Goal: Task Accomplishment & Management: Manage account settings

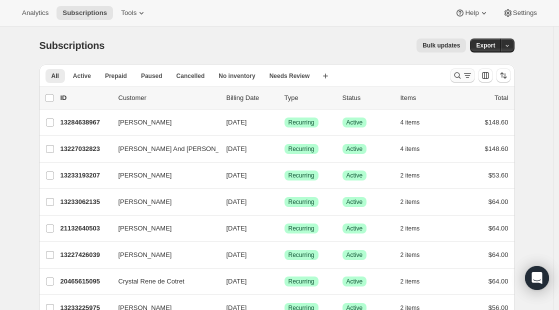
click at [463, 77] on icon "Search and filter results" at bounding box center [458, 76] width 10 height 10
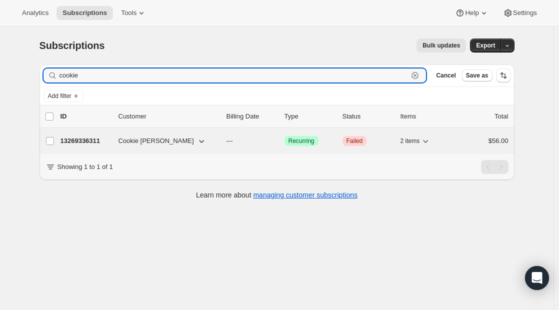
type input "cookie"
click at [115, 135] on div "13269336311 [PERSON_NAME] --- Success Recurring Critical Failed 2 items $56.00" at bounding box center [285, 141] width 448 height 14
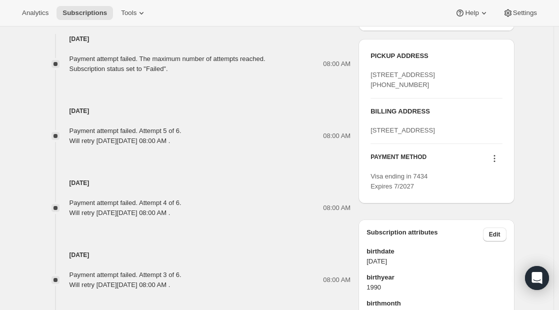
scroll to position [425, 0]
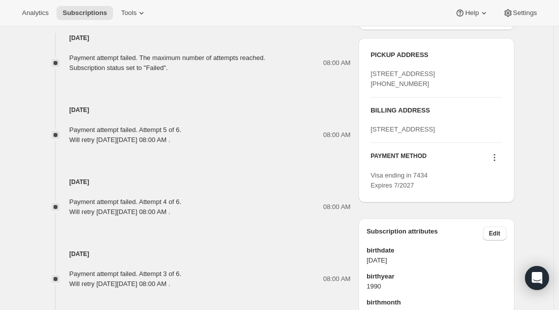
click at [499, 163] on icon at bounding box center [495, 158] width 10 height 10
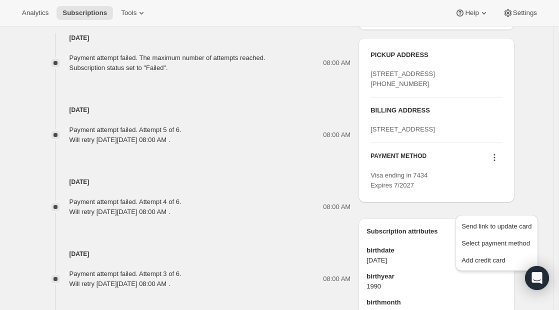
click at [499, 163] on icon at bounding box center [495, 158] width 10 height 10
click at [476, 257] on span "Add credit card" at bounding box center [484, 261] width 44 height 8
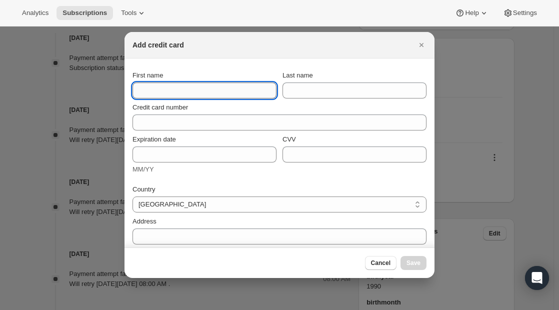
click at [190, 89] on input "First name" at bounding box center [205, 91] width 144 height 16
type input "Cookie"
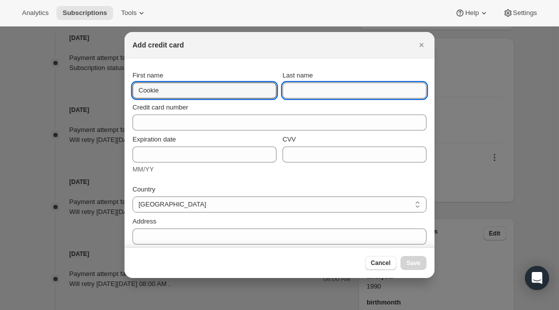
click at [327, 88] on input "Last name" at bounding box center [355, 91] width 144 height 16
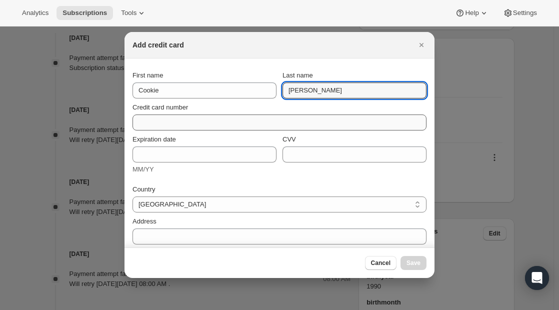
type input "[PERSON_NAME]"
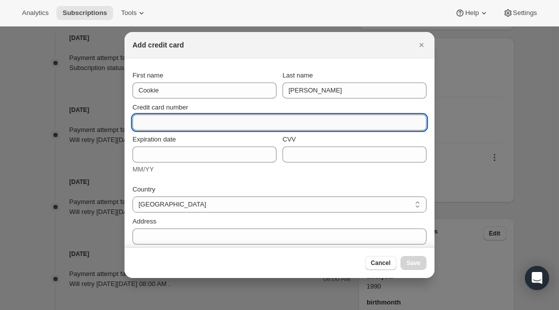
click at [188, 117] on input "Credit card number" at bounding box center [276, 123] width 286 height 16
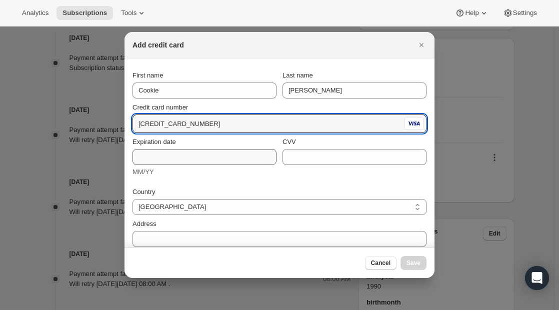
type input "[CREDIT_CARD_NUMBER]"
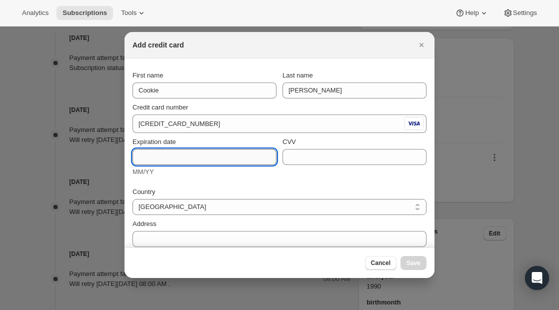
click at [158, 159] on input "Expiration date" at bounding box center [205, 157] width 144 height 16
type input "7/28"
click at [314, 158] on input "CVV" at bounding box center [355, 157] width 144 height 16
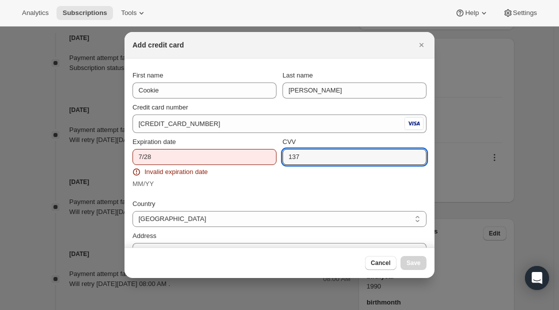
type input "137"
click at [138, 157] on input "7/28" at bounding box center [205, 157] width 144 height 16
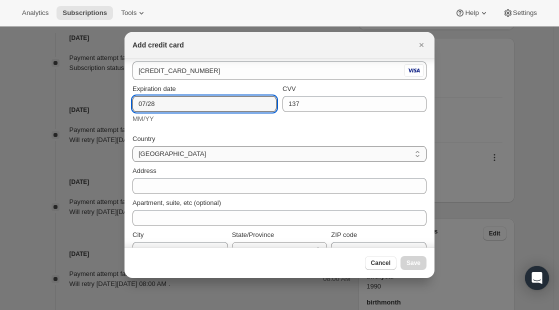
scroll to position [53, 0]
type input "07/28"
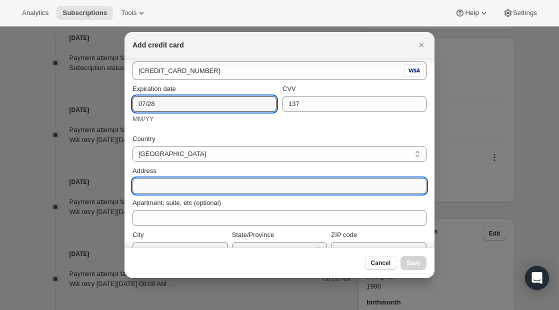
click at [171, 181] on input "Address" at bounding box center [280, 186] width 294 height 16
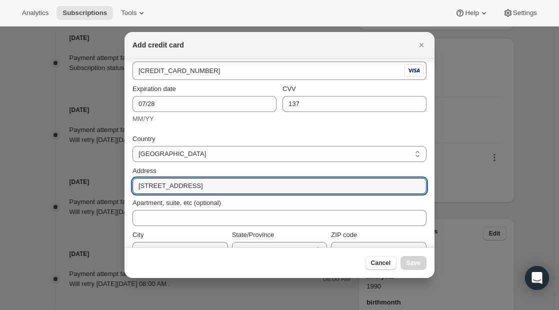
type input "[STREET_ADDRESS]"
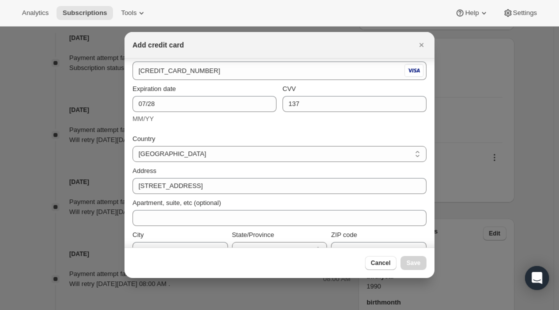
click at [195, 226] on div "City State/Province [US_STATE] [US_STATE] [US_STATE] [US_STATE] [US_STATE] [US_…" at bounding box center [280, 242] width 294 height 32
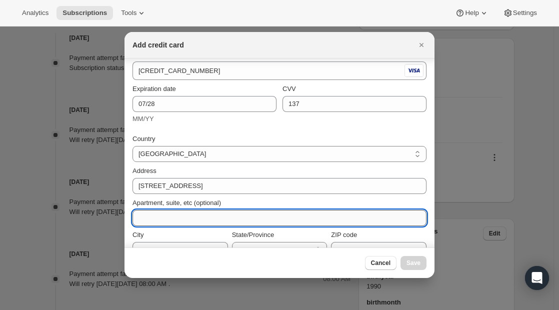
click at [193, 222] on input "Apartment, suite, etc (optional)" at bounding box center [280, 218] width 294 height 16
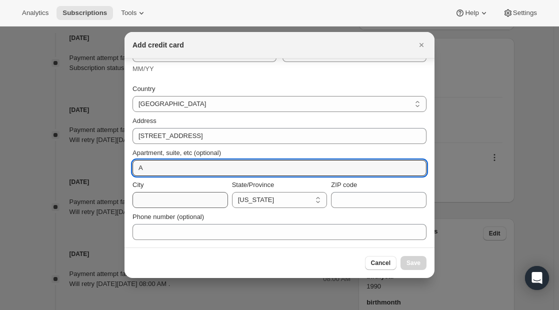
type input "A"
click at [180, 203] on input "City" at bounding box center [181, 200] width 96 height 16
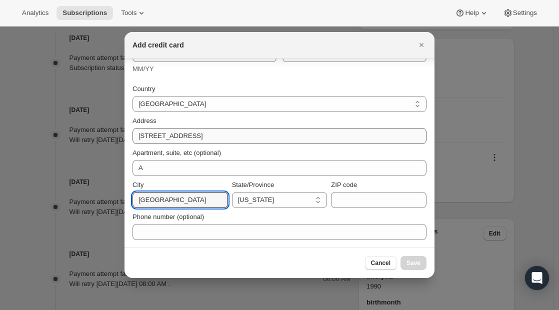
type input "[GEOGRAPHIC_DATA]"
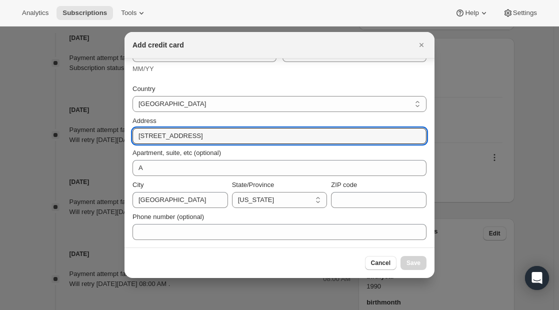
drag, startPoint x: 216, startPoint y: 133, endPoint x: 105, endPoint y: 125, distance: 111.3
click at [359, 199] on input "ZIP code" at bounding box center [379, 200] width 96 height 16
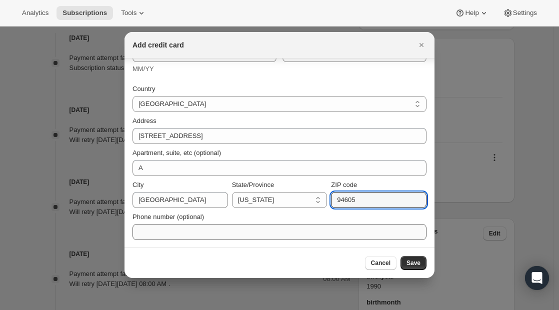
type input "94605"
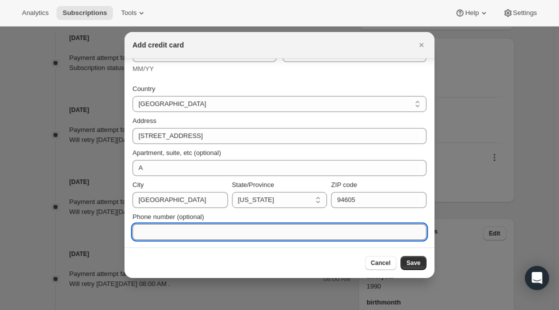
click at [309, 238] on input "Phone number (optional)" at bounding box center [280, 232] width 294 height 16
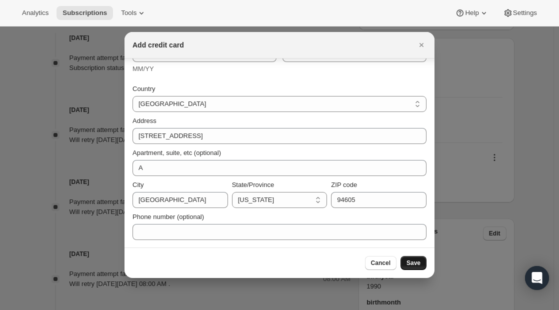
click at [418, 257] on button "Save" at bounding box center [414, 263] width 26 height 14
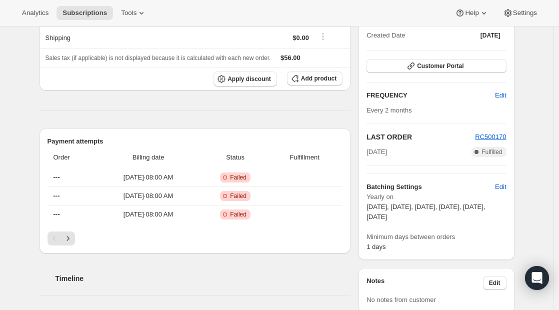
scroll to position [0, 0]
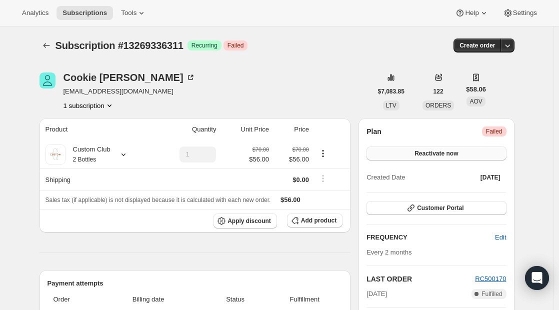
click at [451, 155] on span "Reactivate now" at bounding box center [437, 154] width 44 height 8
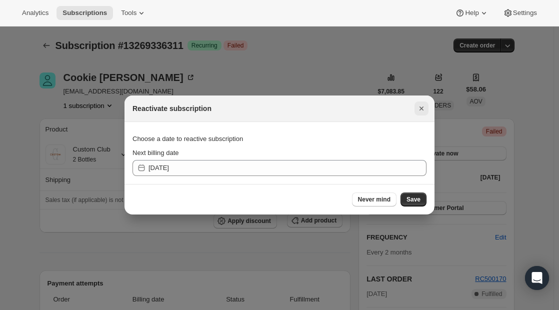
click at [419, 105] on icon "Close" at bounding box center [422, 109] width 10 height 10
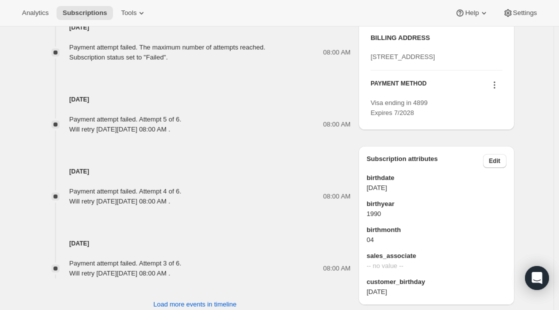
scroll to position [498, 0]
click at [495, 90] on icon at bounding box center [495, 85] width 10 height 10
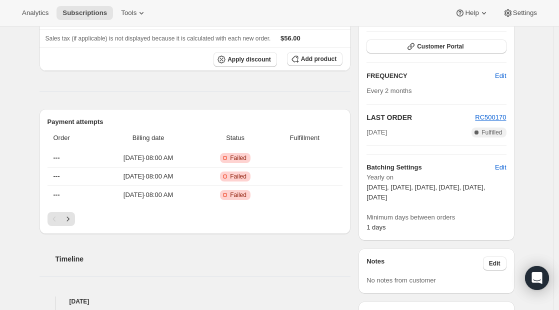
scroll to position [0, 0]
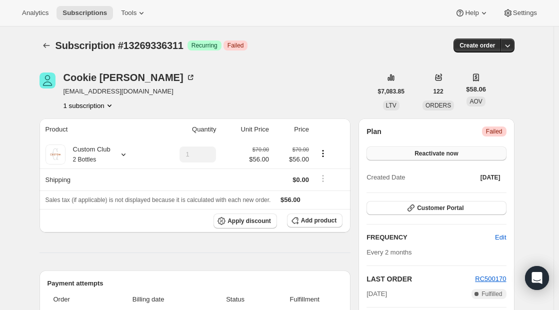
click at [414, 160] on button "Reactivate now" at bounding box center [437, 154] width 140 height 14
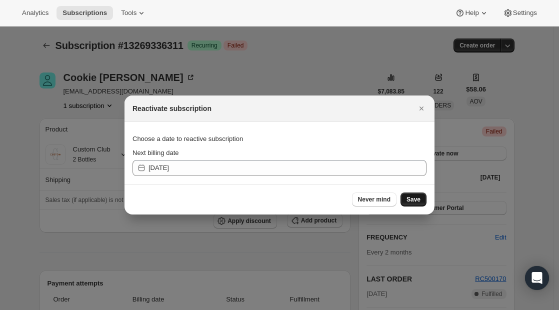
click at [409, 196] on button "Save" at bounding box center [414, 200] width 26 height 14
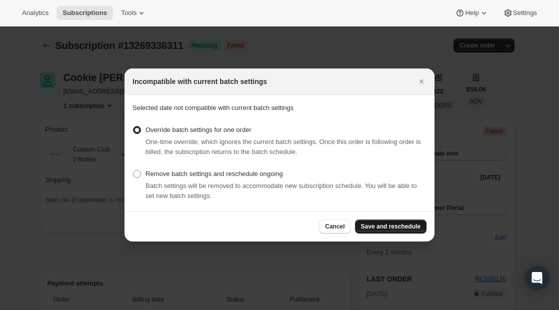
click at [384, 226] on span "Save and reschedule" at bounding box center [391, 227] width 60 height 8
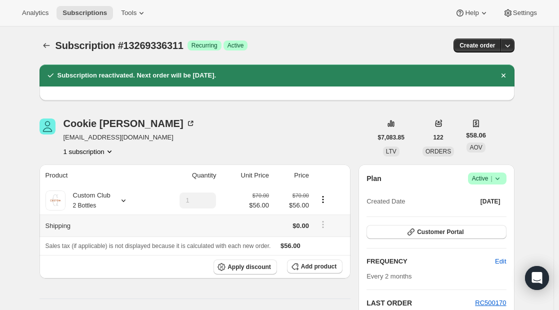
scroll to position [157, 0]
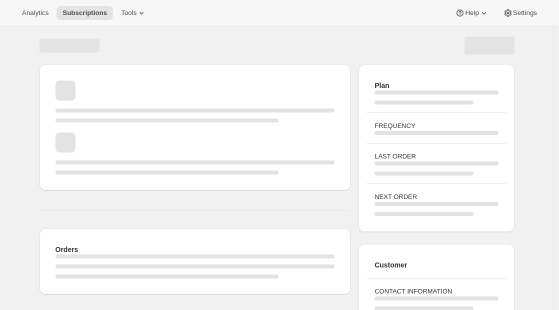
scroll to position [68, 0]
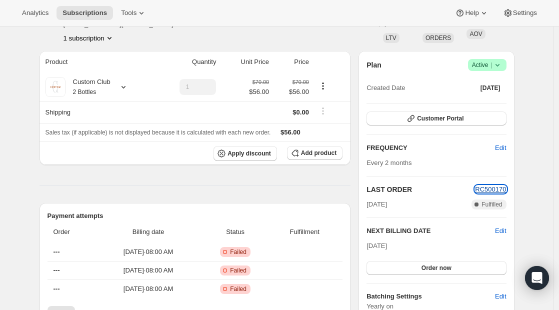
click at [486, 190] on span "RC500170" at bounding box center [490, 190] width 31 height 8
